Goal: Communication & Community: Connect with others

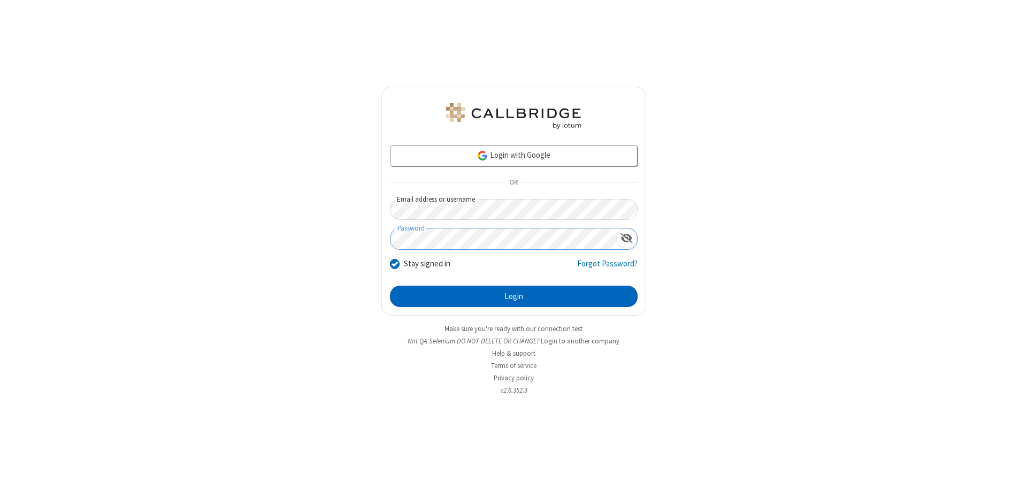
click at [514, 296] on button "Login" at bounding box center [514, 296] width 248 height 21
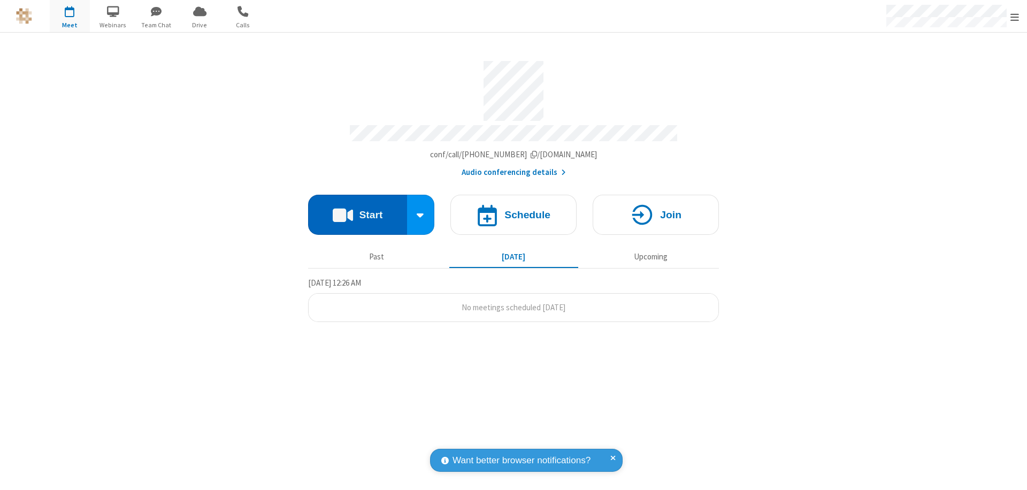
click at [357, 210] on button "Start" at bounding box center [357, 215] width 99 height 40
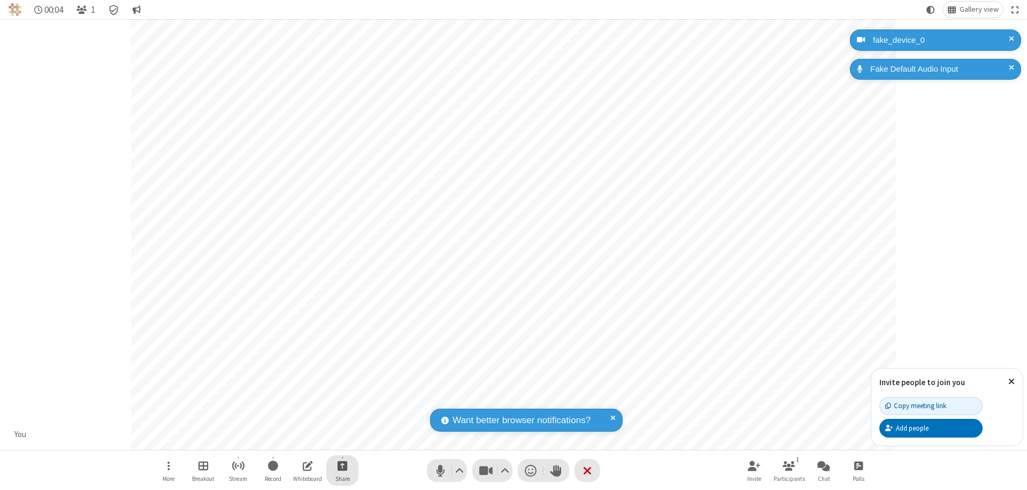
click at [342, 466] on span "Start sharing" at bounding box center [343, 465] width 10 height 13
click at [342, 400] on span "Share additional camera" at bounding box center [348, 402] width 79 height 9
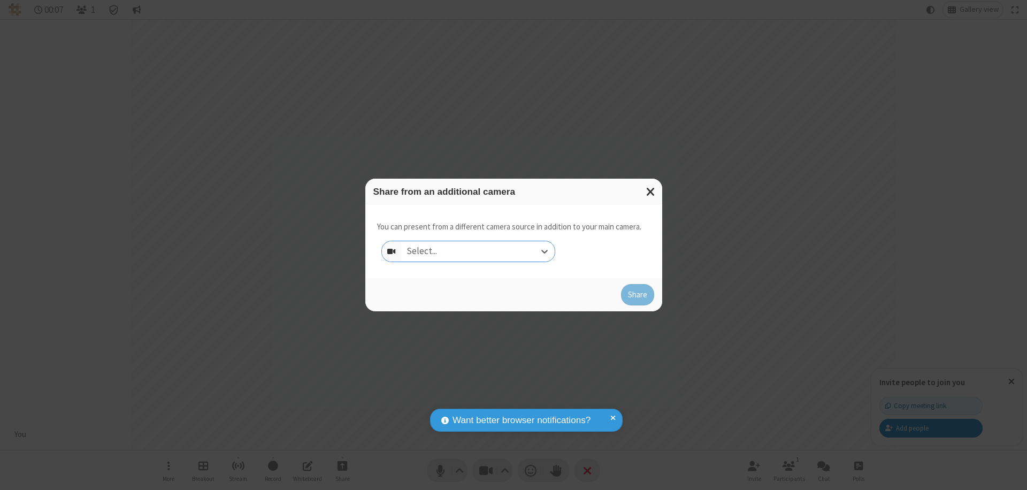
click at [478, 251] on div "Select..." at bounding box center [478, 251] width 154 height 20
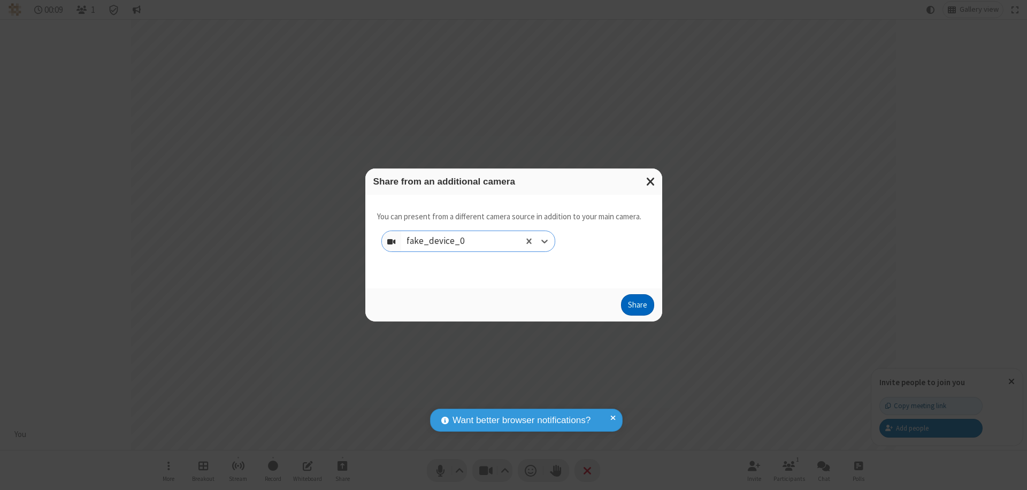
click at [637, 307] on button "Share" at bounding box center [637, 304] width 33 height 21
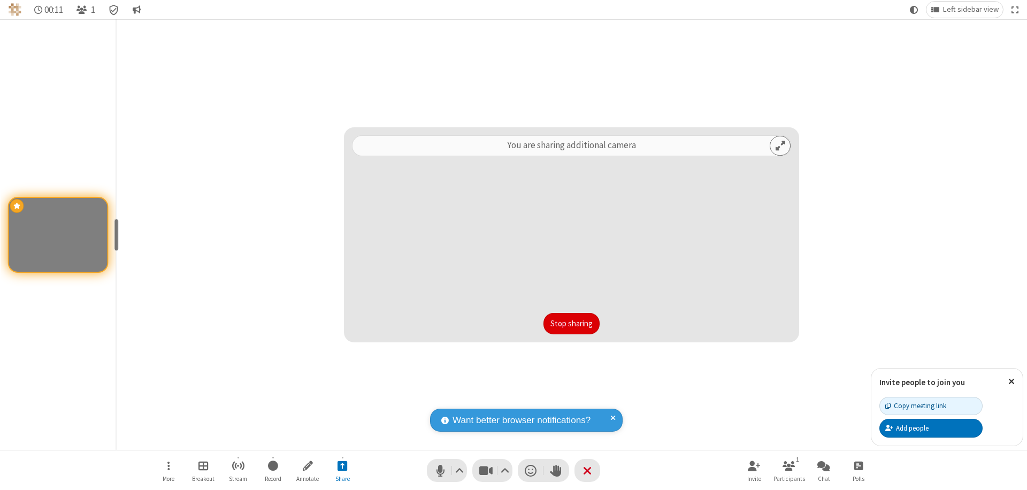
click at [571, 324] on button "Stop sharing" at bounding box center [572, 323] width 56 height 21
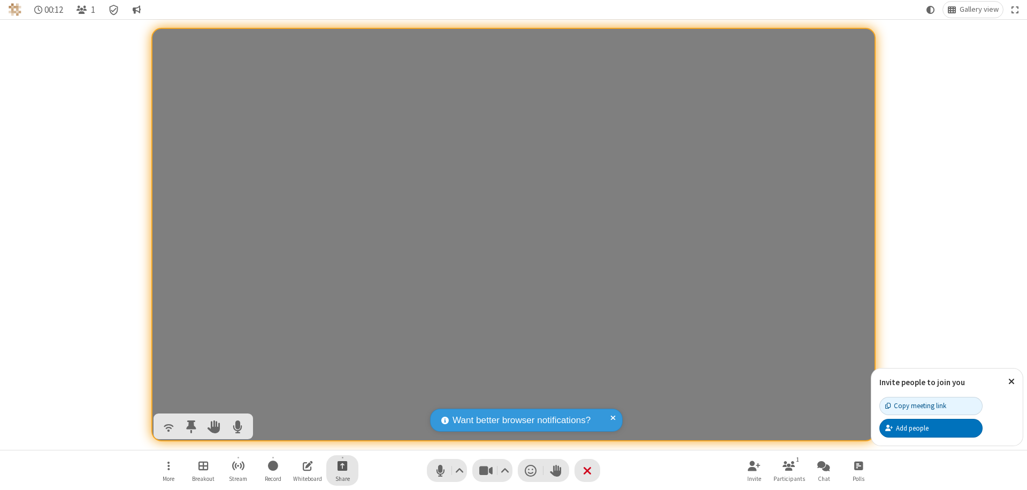
click at [342, 466] on span "Start sharing" at bounding box center [343, 465] width 10 height 13
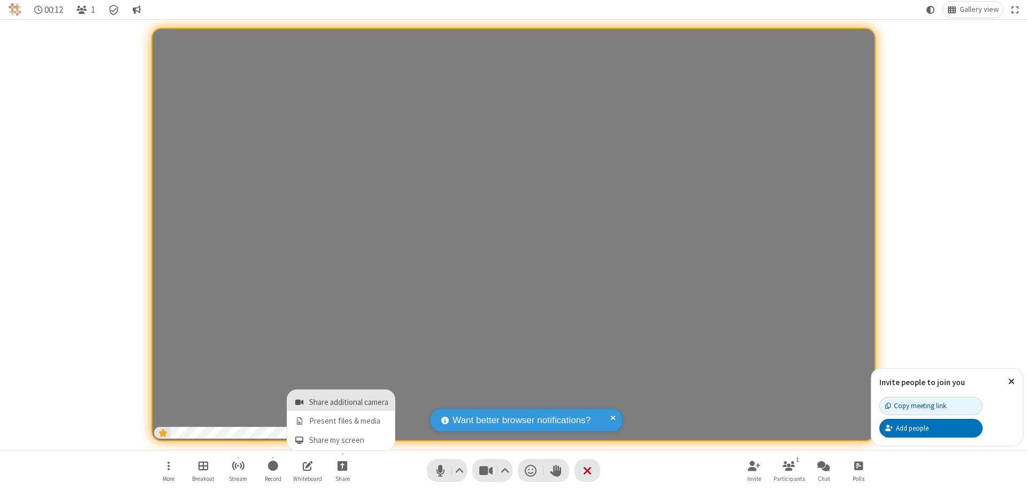
click at [342, 400] on span "Share additional camera" at bounding box center [348, 402] width 79 height 9
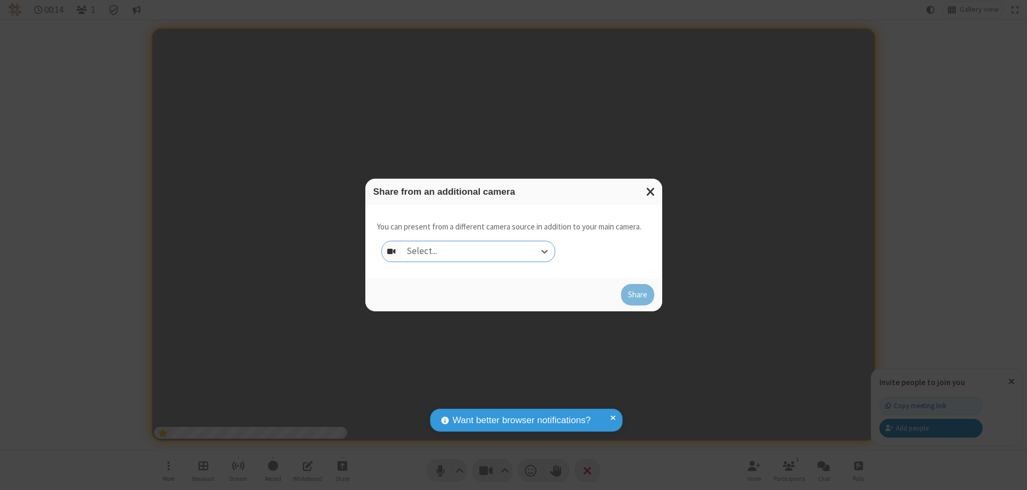
click at [478, 251] on div "Select..." at bounding box center [478, 251] width 154 height 20
